Goal: Information Seeking & Learning: Understand process/instructions

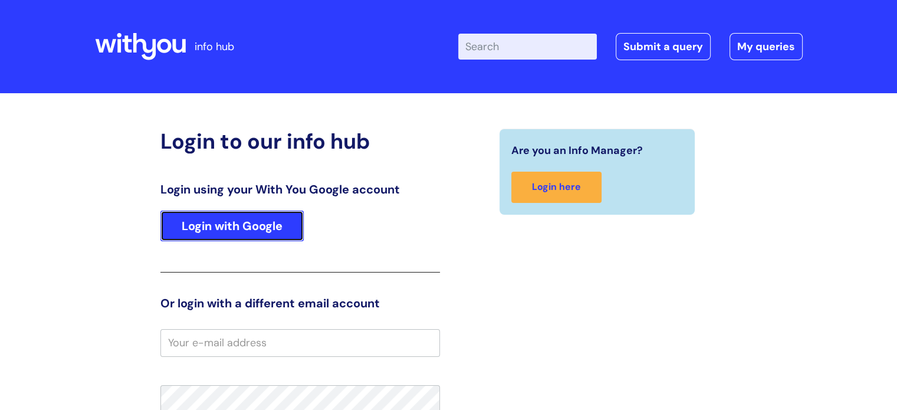
click at [257, 228] on link "Login with Google" at bounding box center [231, 226] width 143 height 31
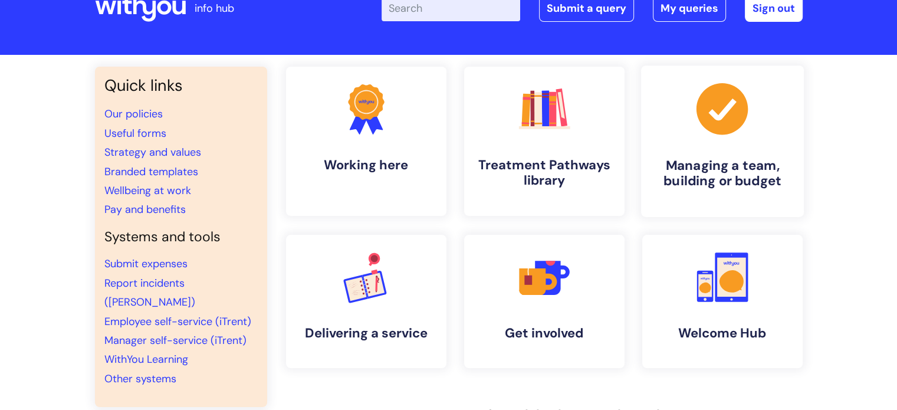
scroll to position [59, 0]
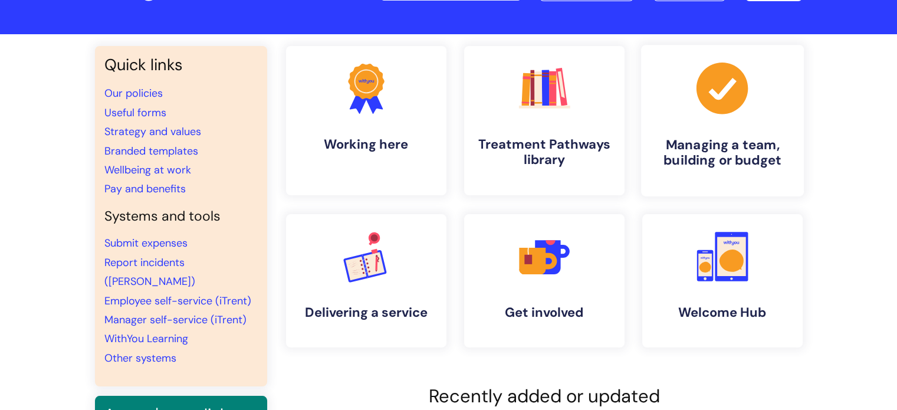
click at [749, 124] on link ".cls-1{fill:#a53144;stroke-width:0px;} Managing a team, building or budget" at bounding box center [722, 121] width 163 height 152
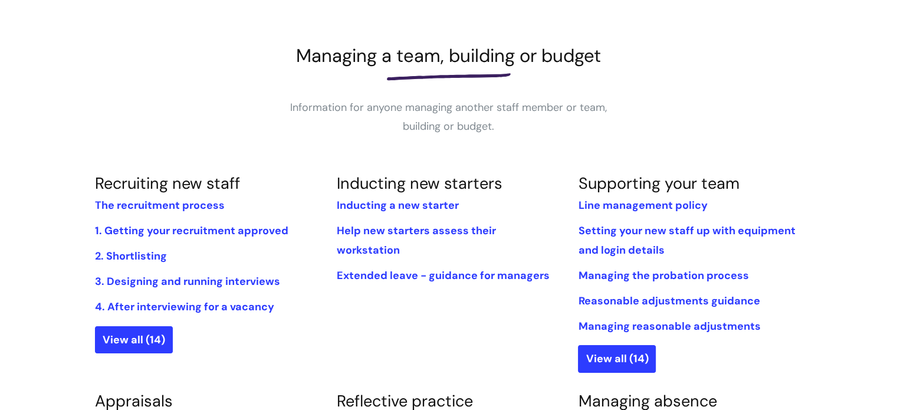
scroll to position [177, 0]
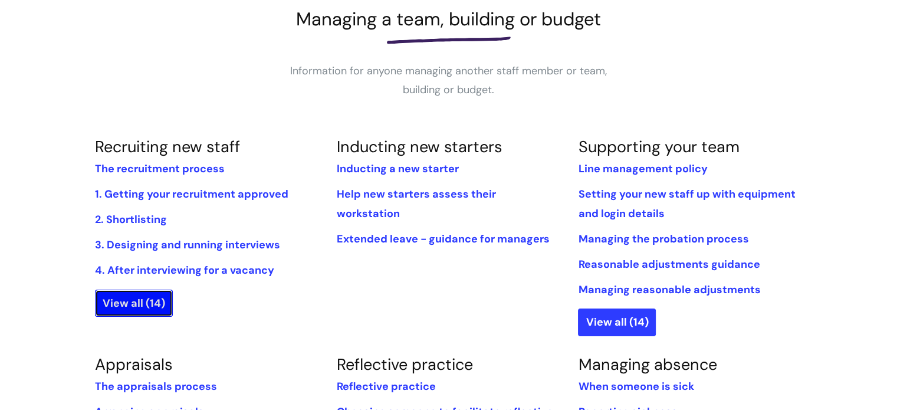
click at [123, 299] on link "View all (14)" at bounding box center [134, 303] width 78 height 27
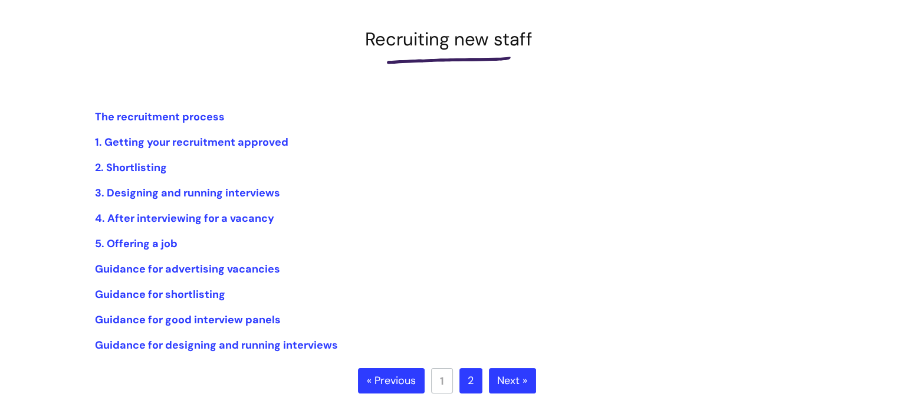
scroll to position [177, 0]
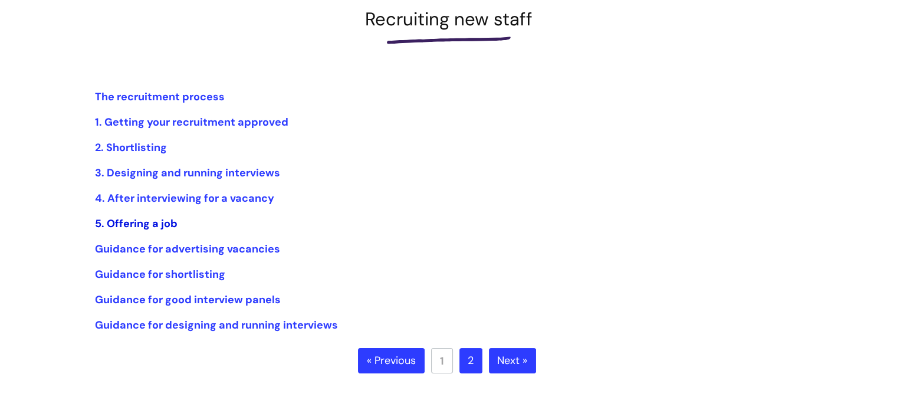
click at [139, 224] on link "5. Offering a job" at bounding box center [136, 223] width 83 height 14
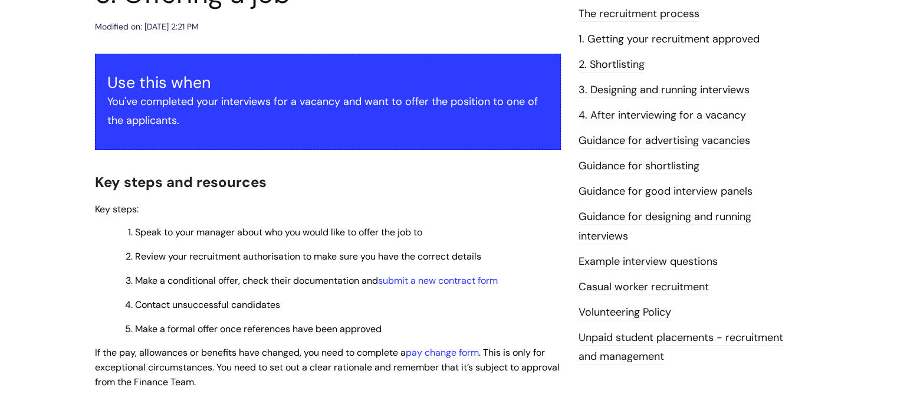
scroll to position [236, 0]
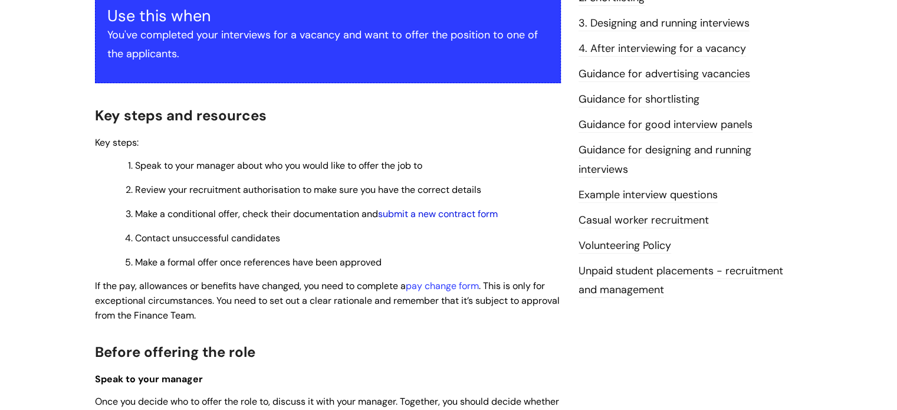
click at [451, 212] on link "submit a new contract form" at bounding box center [438, 214] width 120 height 12
